Goal: Register for event/course

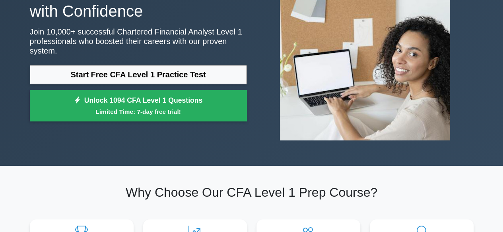
scroll to position [83, 0]
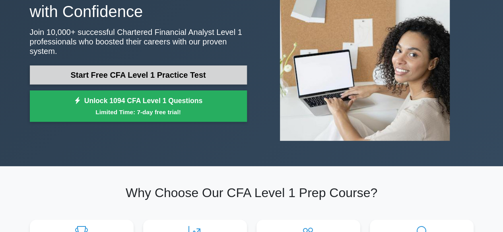
click at [111, 66] on link "Start Free CFA Level 1 Practice Test" at bounding box center [138, 75] width 217 height 19
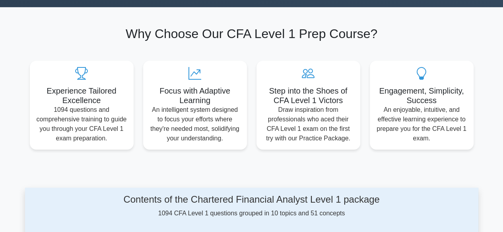
scroll to position [242, 0]
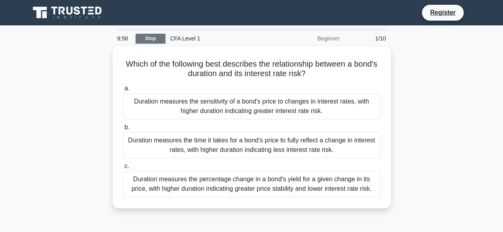
click at [149, 39] on link "Stop" at bounding box center [150, 39] width 30 height 10
